Goal: Transaction & Acquisition: Purchase product/service

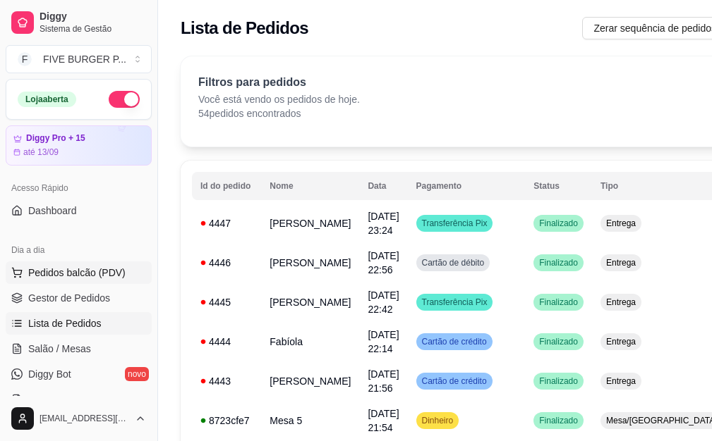
click at [99, 271] on span "Pedidos balcão (PDV)" at bounding box center [76, 273] width 97 height 14
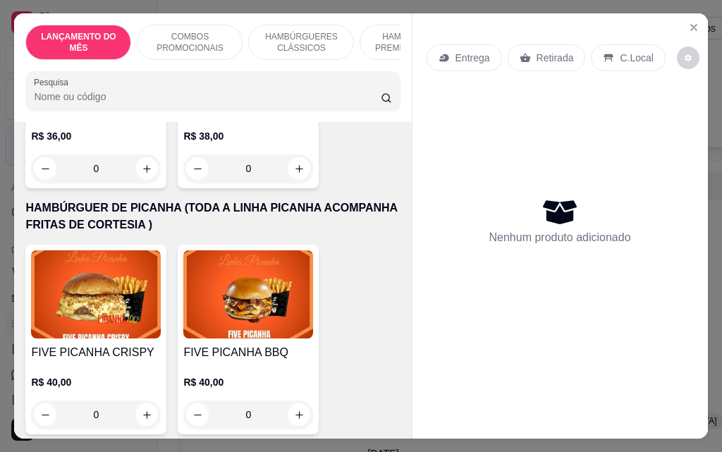
scroll to position [2468, 0]
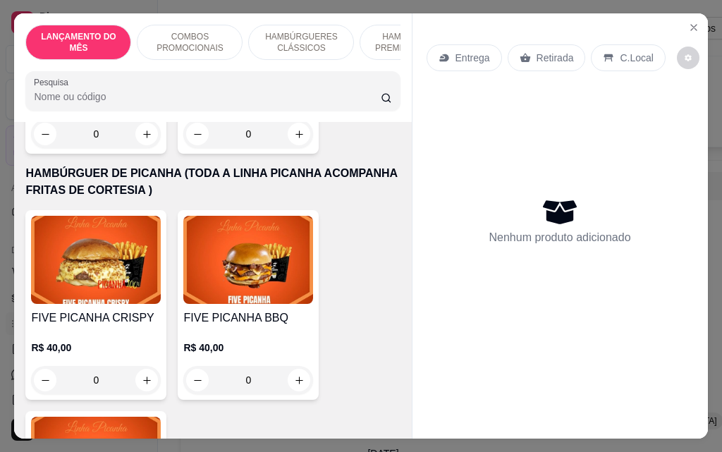
click at [289, 366] on div "0" at bounding box center [248, 380] width 130 height 28
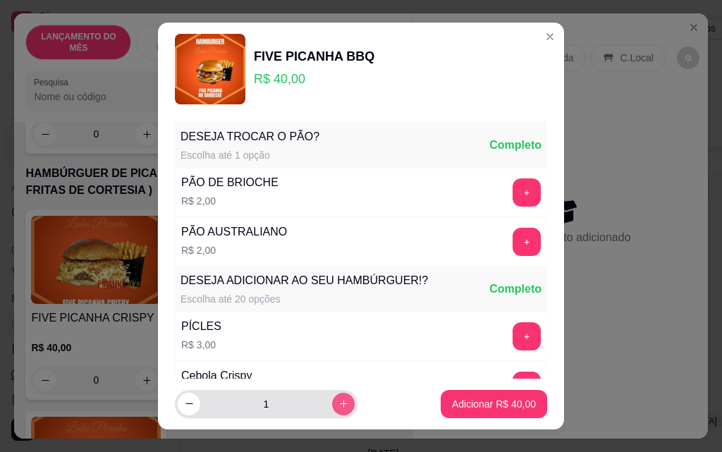
click at [334, 408] on button "increase-product-quantity" at bounding box center [343, 404] width 23 height 23
type input "2"
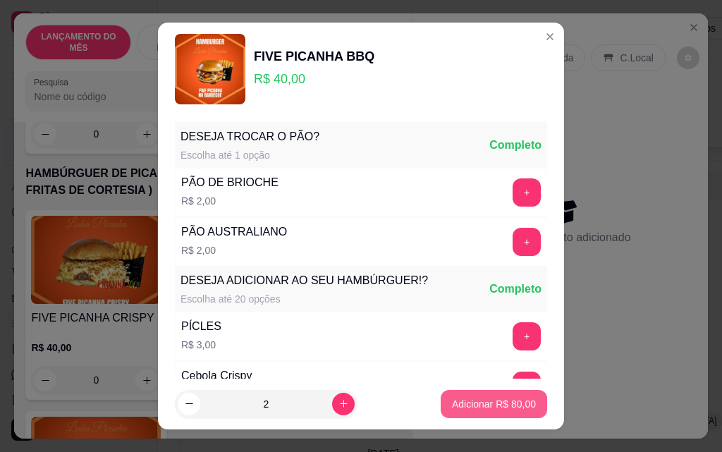
click at [452, 408] on p "Adicionar R$ 80,00" at bounding box center [494, 404] width 84 height 14
type input "2"
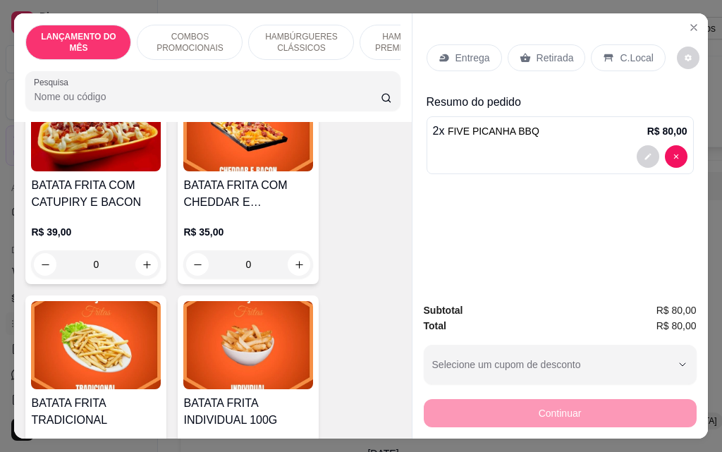
scroll to position [4795, 0]
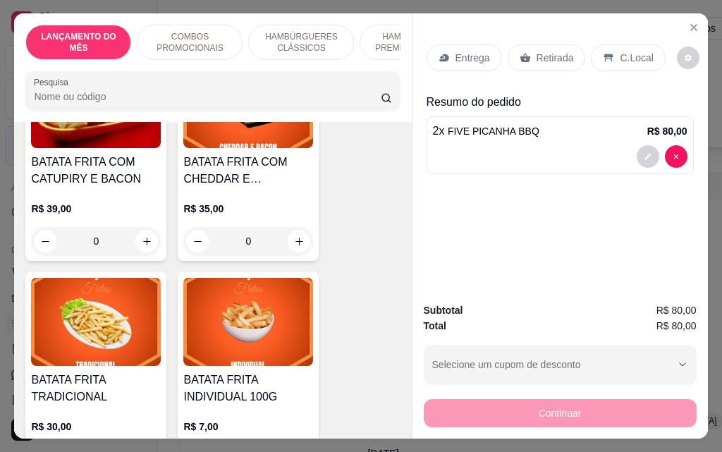
click at [288, 227] on div "0" at bounding box center [248, 241] width 130 height 28
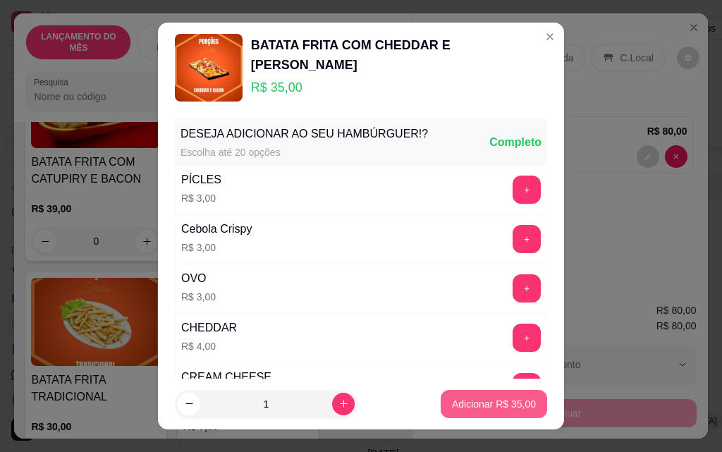
click at [452, 404] on p "Adicionar R$ 35,00" at bounding box center [494, 404] width 84 height 14
type input "1"
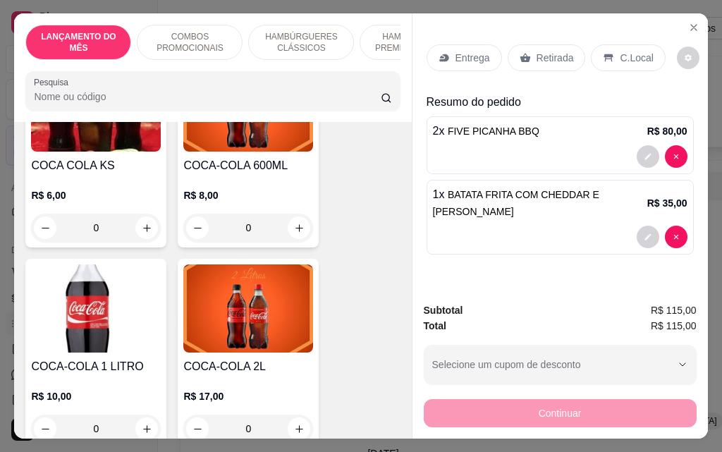
scroll to position [6347, 0]
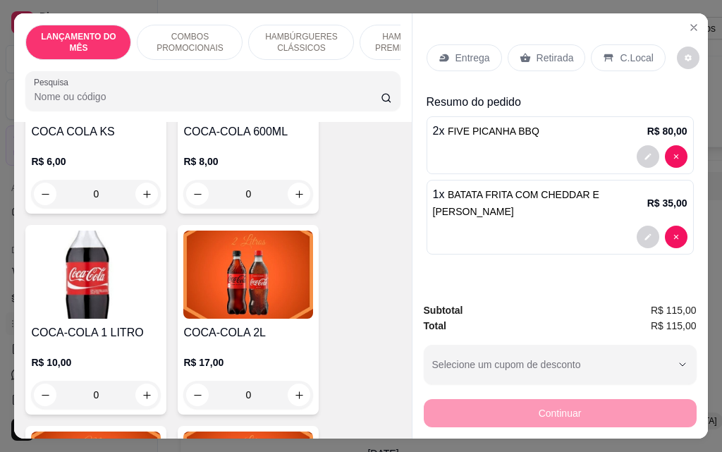
click at [293, 381] on div "0" at bounding box center [248, 395] width 130 height 28
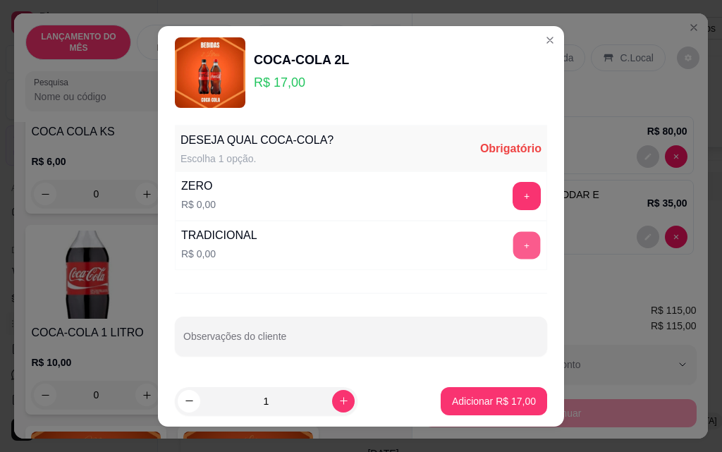
click at [519, 248] on button "+" at bounding box center [527, 245] width 28 height 28
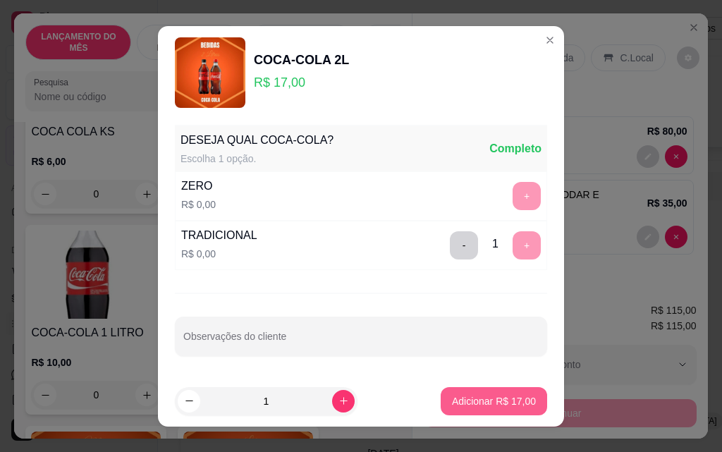
click at [518, 405] on p "Adicionar R$ 17,00" at bounding box center [494, 401] width 84 height 14
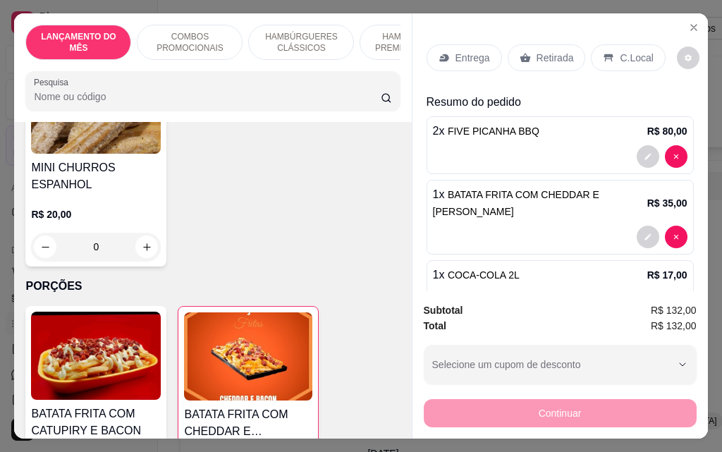
scroll to position [4473, 0]
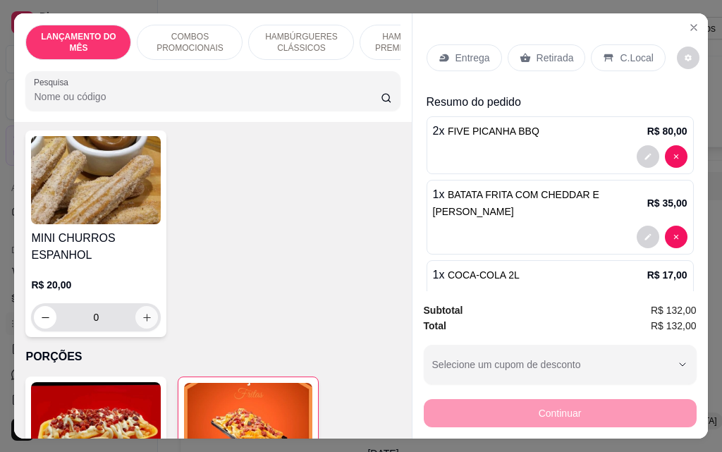
click at [144, 312] on icon "increase-product-quantity" at bounding box center [147, 317] width 11 height 11
type input "1"
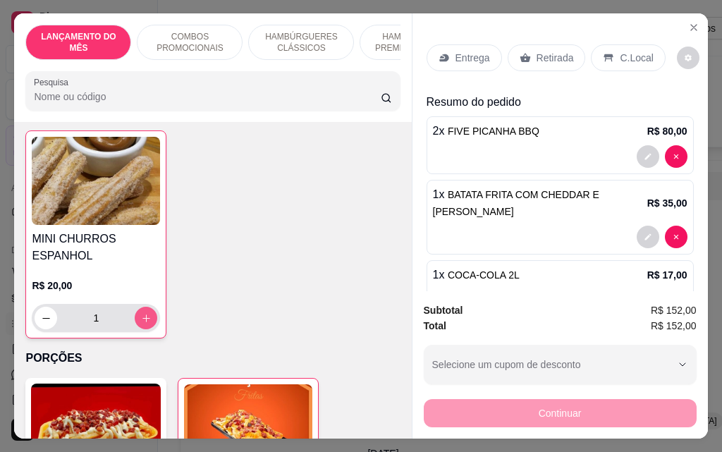
scroll to position [4474, 0]
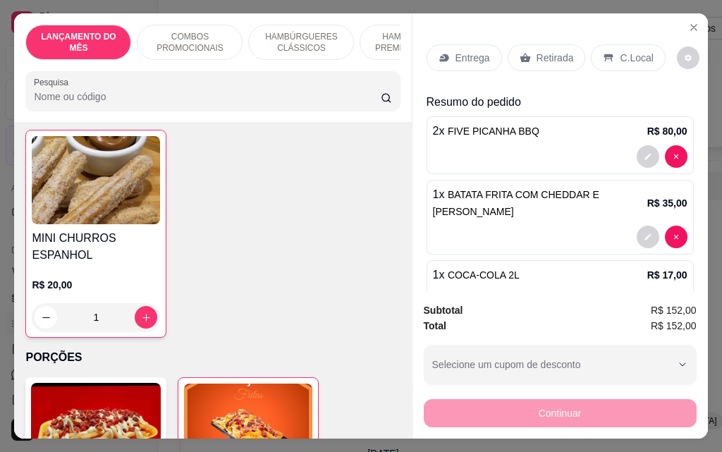
click at [461, 58] on p "Entrega" at bounding box center [473, 58] width 35 height 14
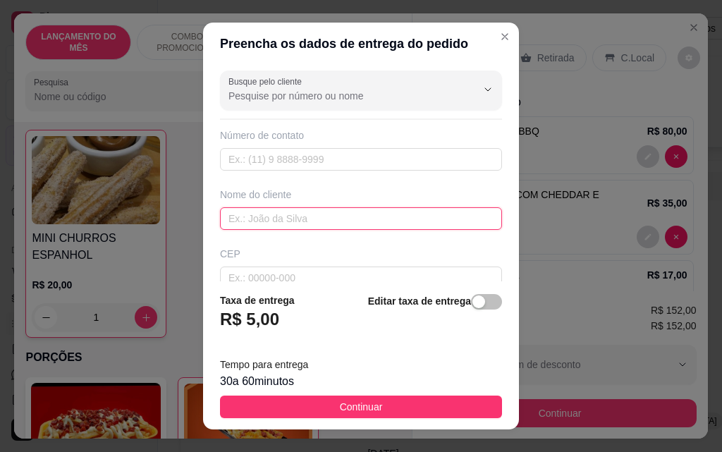
click at [379, 219] on input "text" at bounding box center [361, 218] width 282 height 23
click at [392, 219] on input "text" at bounding box center [361, 218] width 282 height 23
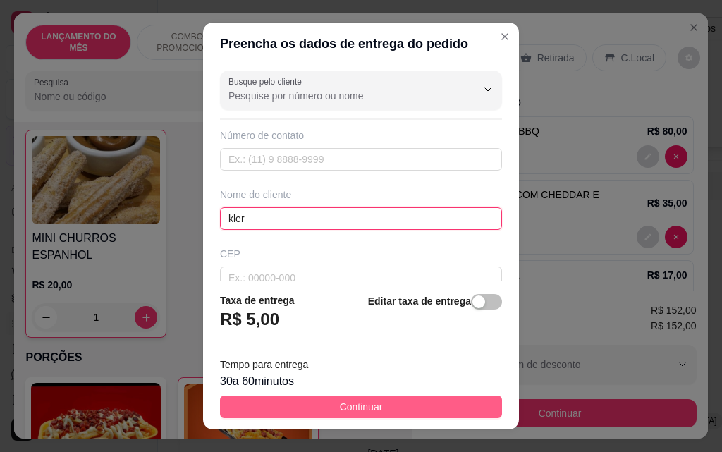
type input "kler"
click at [404, 412] on button "Continuar" at bounding box center [361, 407] width 282 height 23
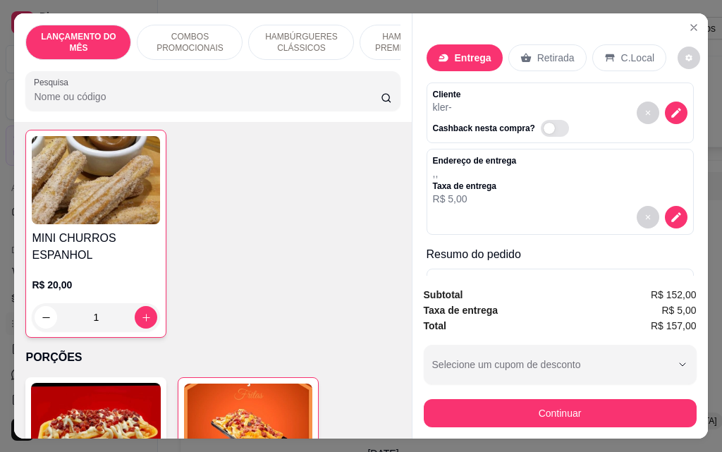
click at [455, 56] on p "Entrega" at bounding box center [473, 58] width 37 height 14
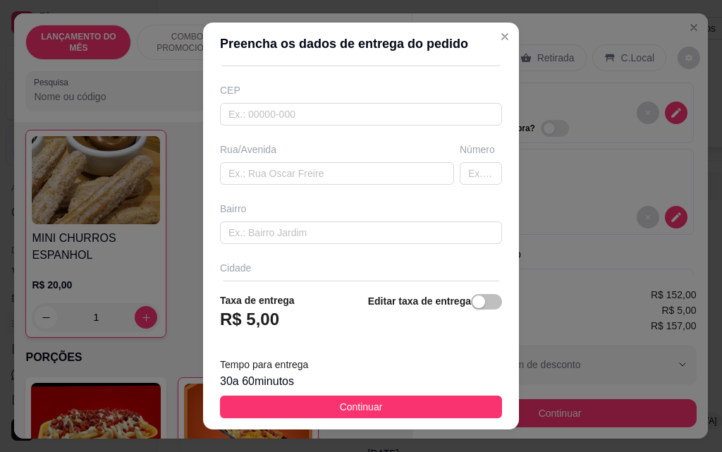
scroll to position [188, 0]
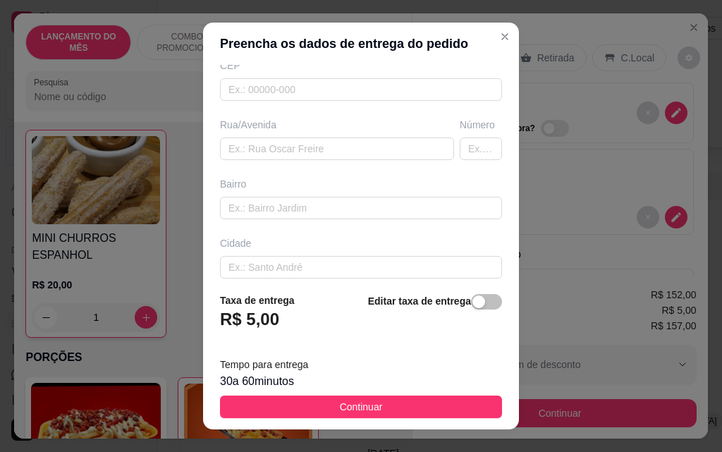
click at [265, 164] on div "Busque pelo cliente Número de contato Nome do cliente kler CEP Rua/[GEOGRAPHIC_…" at bounding box center [361, 173] width 316 height 216
click at [265, 153] on input "text" at bounding box center [337, 149] width 234 height 23
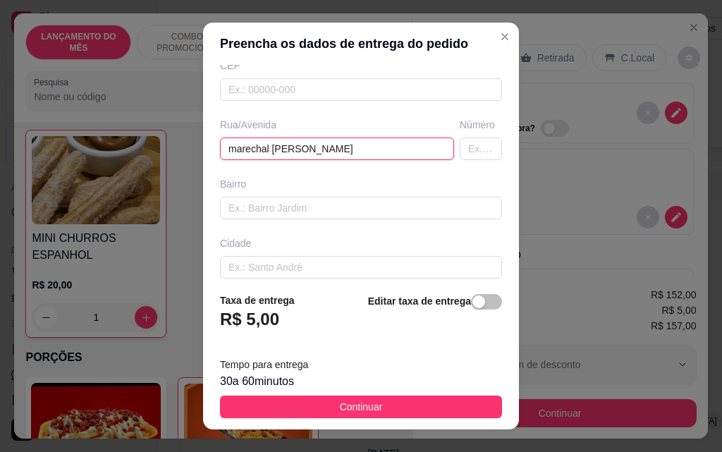
type input "marechal [PERSON_NAME]"
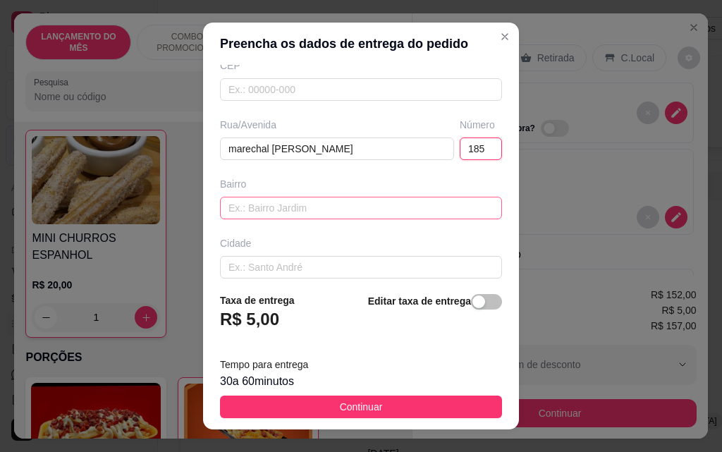
type input "185"
click at [300, 202] on input "text" at bounding box center [361, 208] width 282 height 23
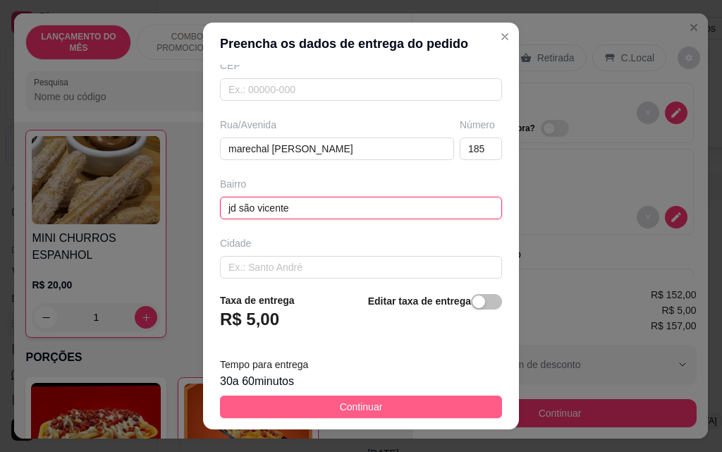
type input "jd são vicente"
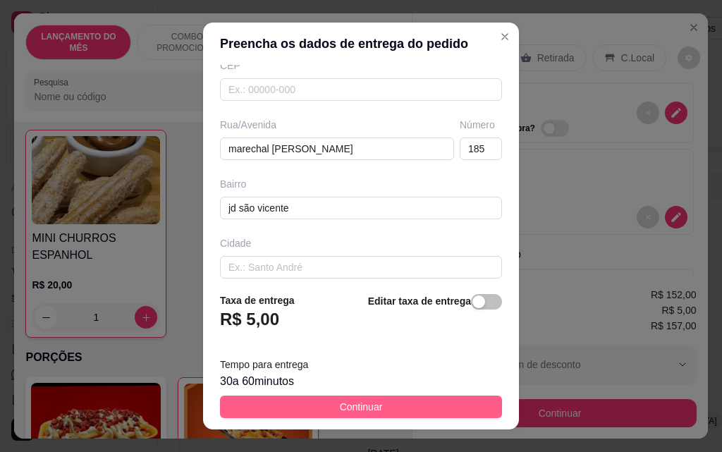
click at [409, 413] on button "Continuar" at bounding box center [361, 407] width 282 height 23
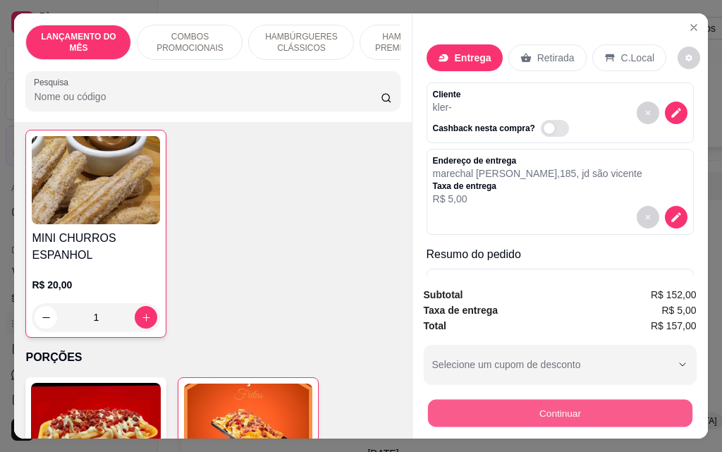
click at [543, 407] on button "Continuar" at bounding box center [559, 413] width 264 height 28
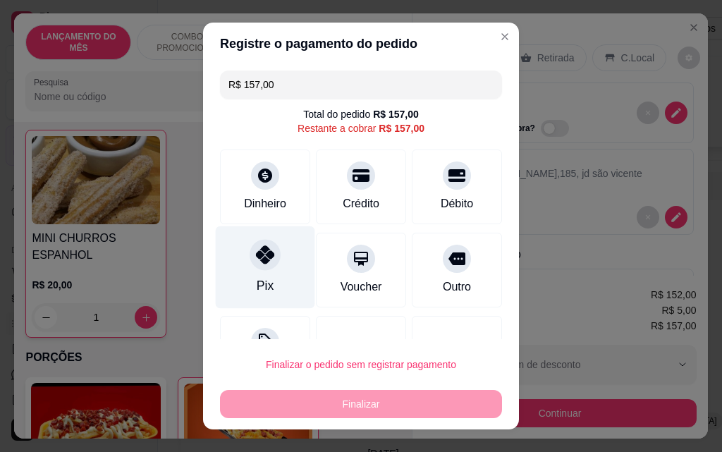
click at [256, 257] on icon at bounding box center [265, 254] width 18 height 18
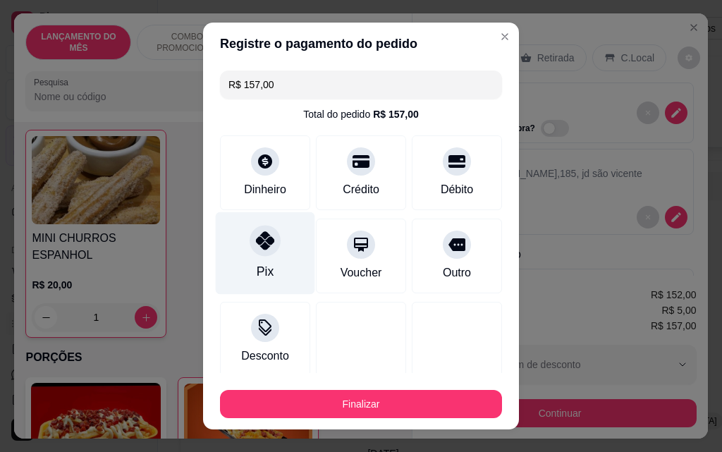
type input "R$ 0,00"
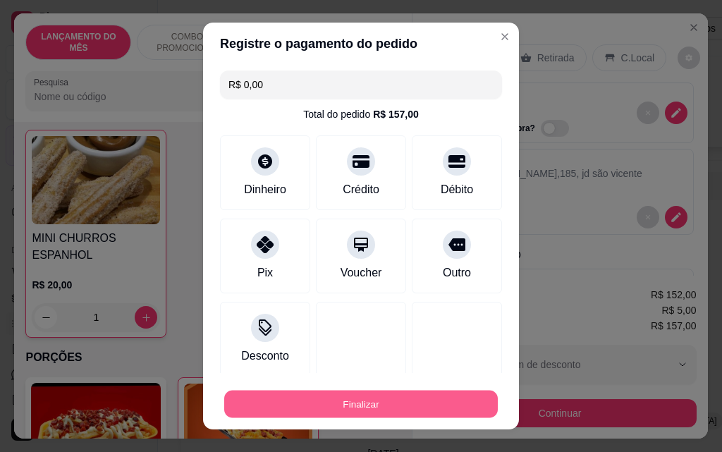
click at [361, 404] on button "Finalizar" at bounding box center [361, 405] width 274 height 28
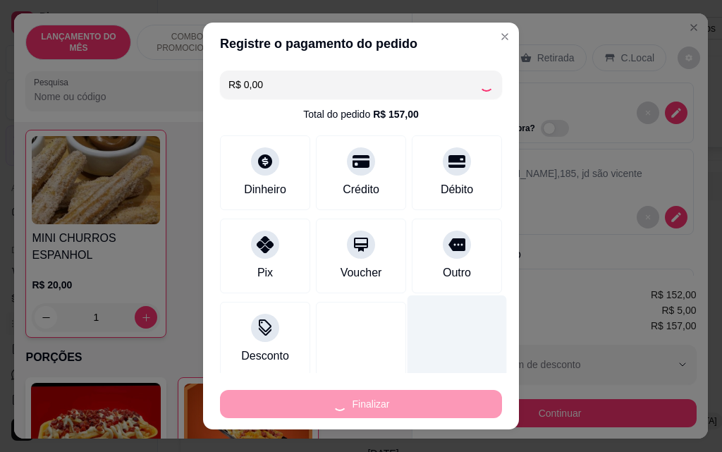
type input "0"
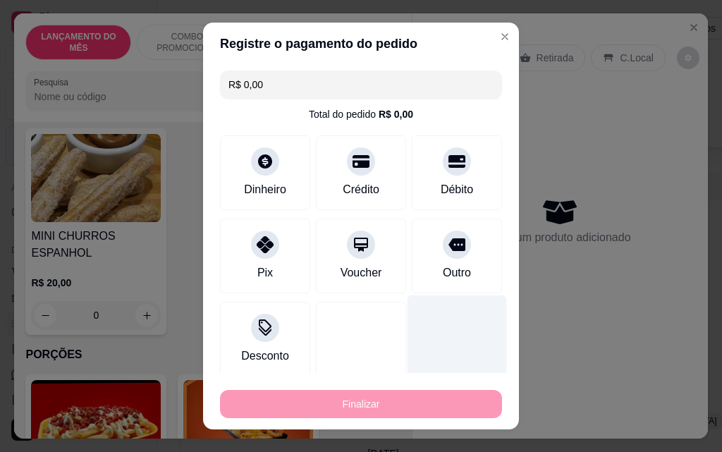
type input "-R$ 157,00"
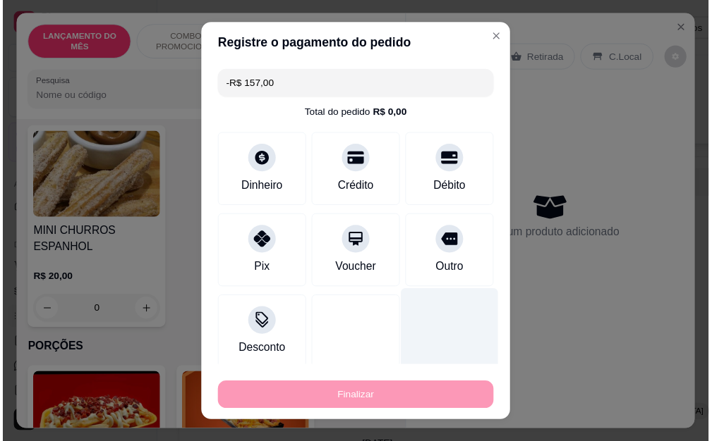
scroll to position [4472, 0]
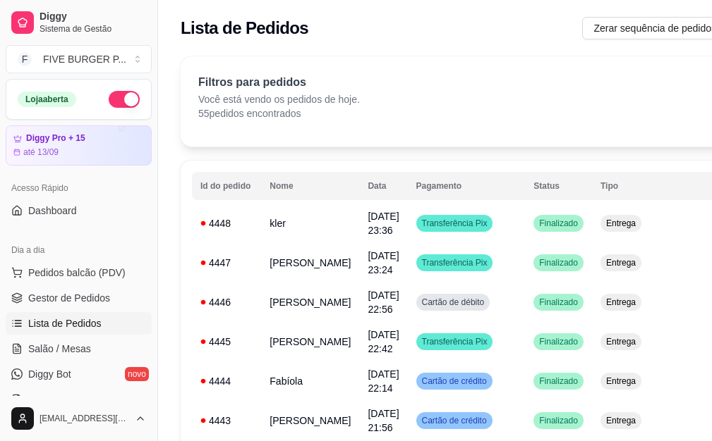
click at [114, 92] on button "button" at bounding box center [124, 99] width 31 height 17
